Goal: Check status: Check status

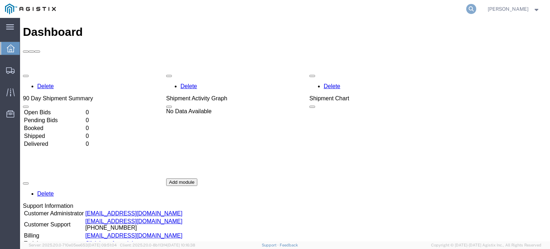
click at [467, 9] on icon at bounding box center [471, 9] width 10 height 10
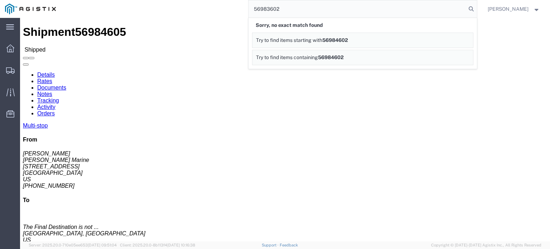
type input "56983602"
